Goal: Use online tool/utility: Utilize a website feature to perform a specific function

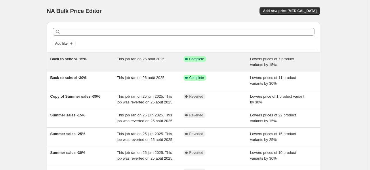
click at [91, 65] on div "Back to school -15%" at bounding box center [83, 62] width 67 height 12
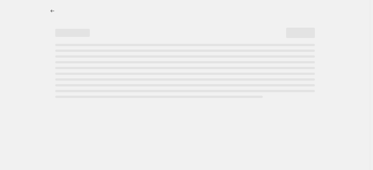
select select "percentage"
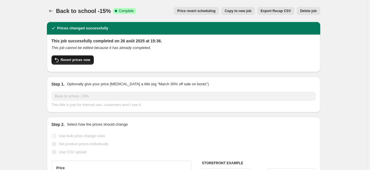
click at [89, 58] on span "Revert prices now" at bounding box center [76, 60] width 30 height 5
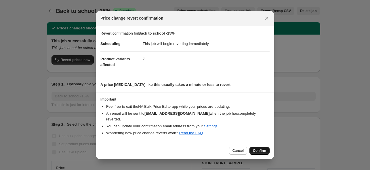
click at [251, 147] on button "Confirm" at bounding box center [260, 151] width 20 height 8
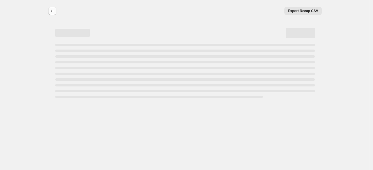
click at [53, 11] on icon "Price change jobs" at bounding box center [53, 11] width 6 height 6
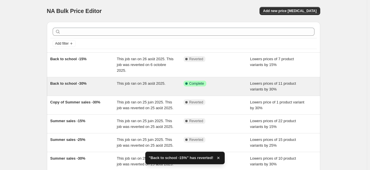
click at [133, 82] on span "This job ran on 26 août 2025." at bounding box center [141, 83] width 49 height 4
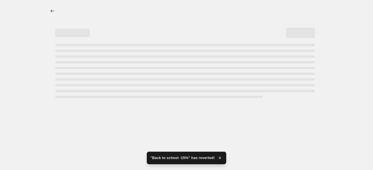
select select "percentage"
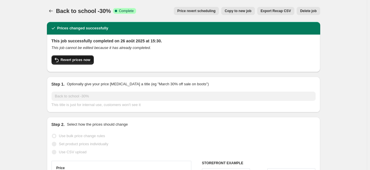
click at [89, 63] on button "Revert prices now" at bounding box center [73, 59] width 42 height 9
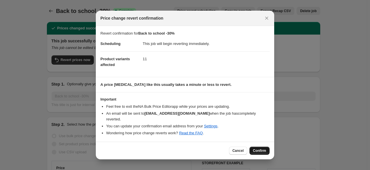
click at [254, 148] on span "Confirm" at bounding box center [259, 150] width 13 height 5
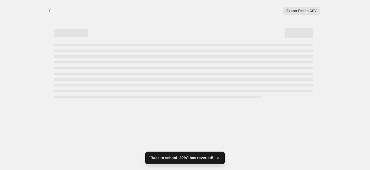
select select "percentage"
